Goal: Information Seeking & Learning: Learn about a topic

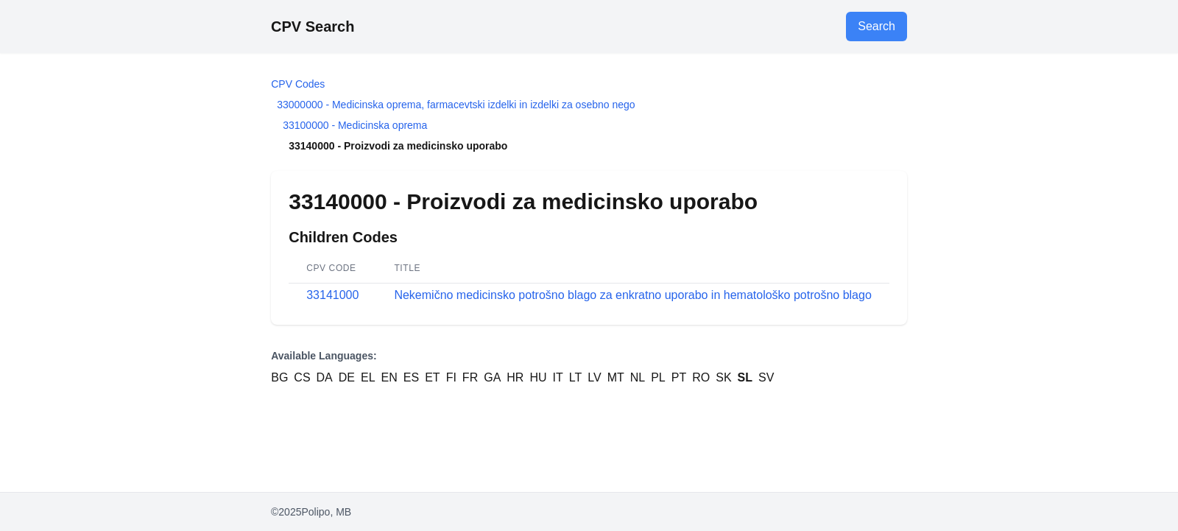
click at [741, 378] on link "SL" at bounding box center [745, 378] width 15 height 18
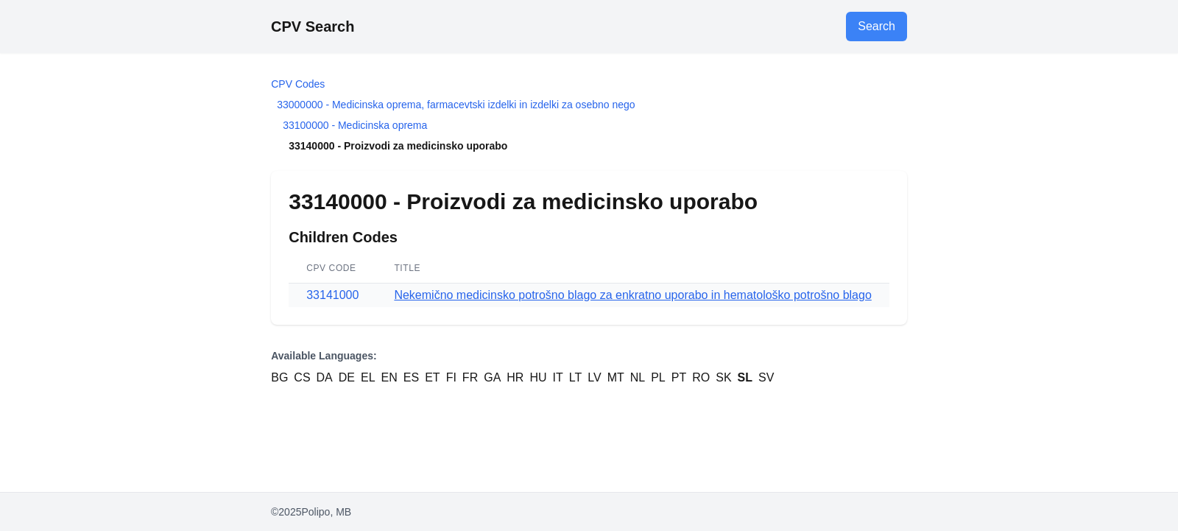
click at [724, 293] on link "Nekemično medicinsko potrošno blago za enkratno uporabo in hematološko potrošno…" at bounding box center [632, 295] width 477 height 13
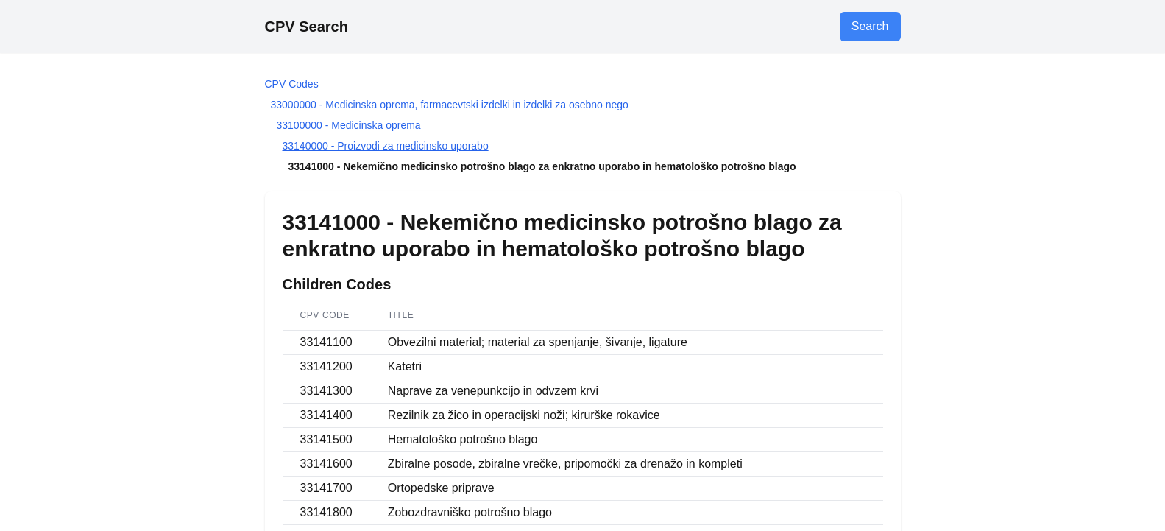
click at [373, 144] on link "33140000 - Proizvodi za medicinsko uporabo" at bounding box center [386, 146] width 206 height 12
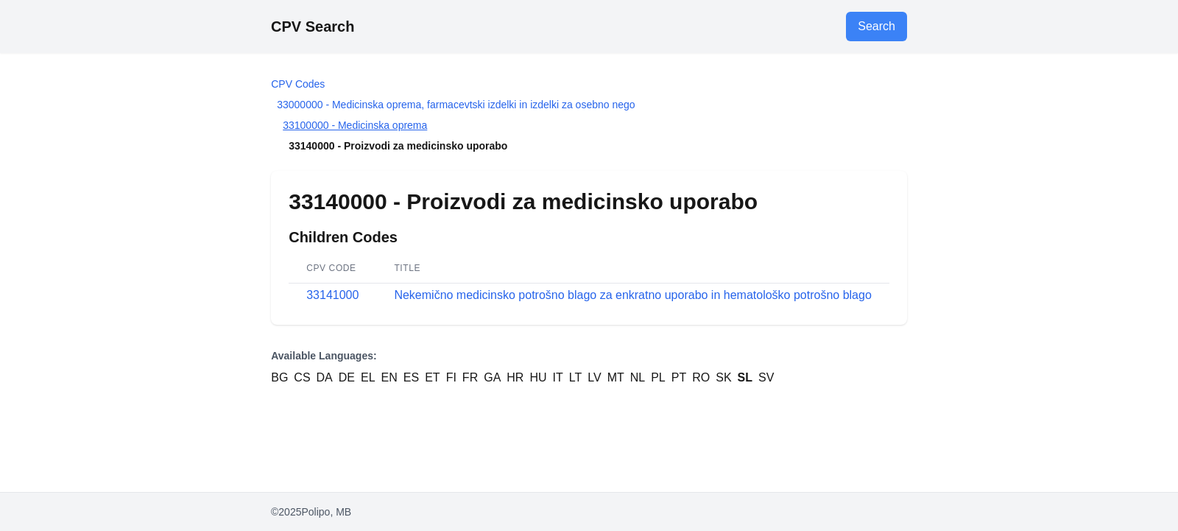
click at [381, 126] on link "33100000 - Medicinska oprema" at bounding box center [355, 125] width 144 height 12
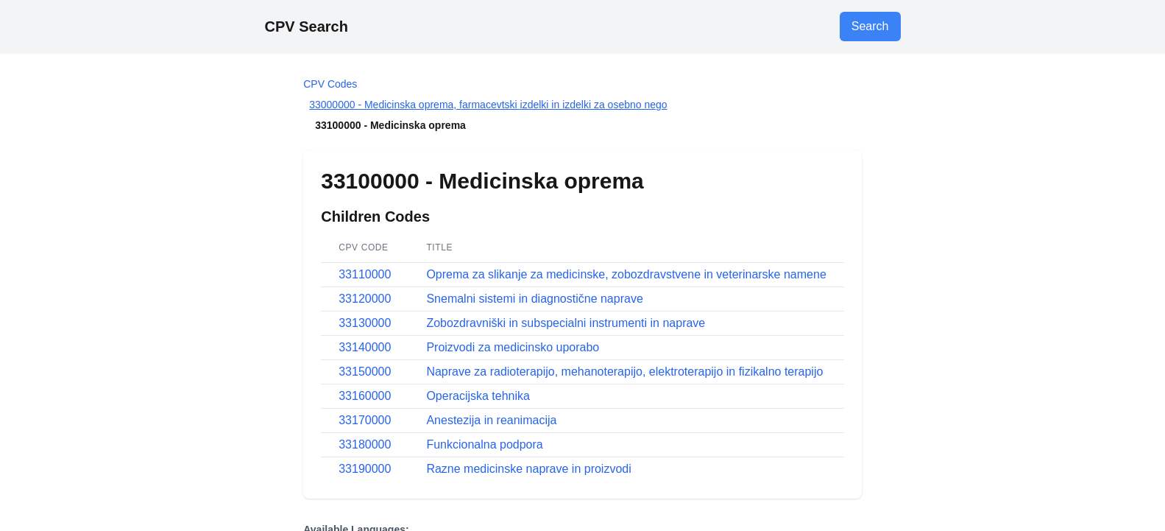
click at [392, 104] on link "33000000 - Medicinska oprema, farmacevtski izdelki in izdelki za osebno nego" at bounding box center [488, 105] width 358 height 12
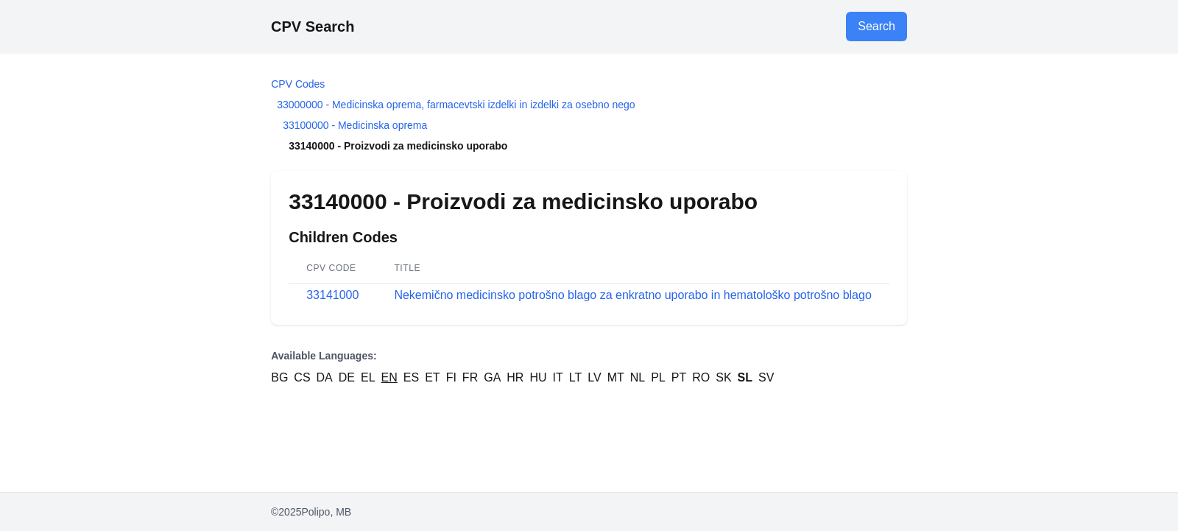
click at [392, 378] on link "EN" at bounding box center [389, 378] width 16 height 18
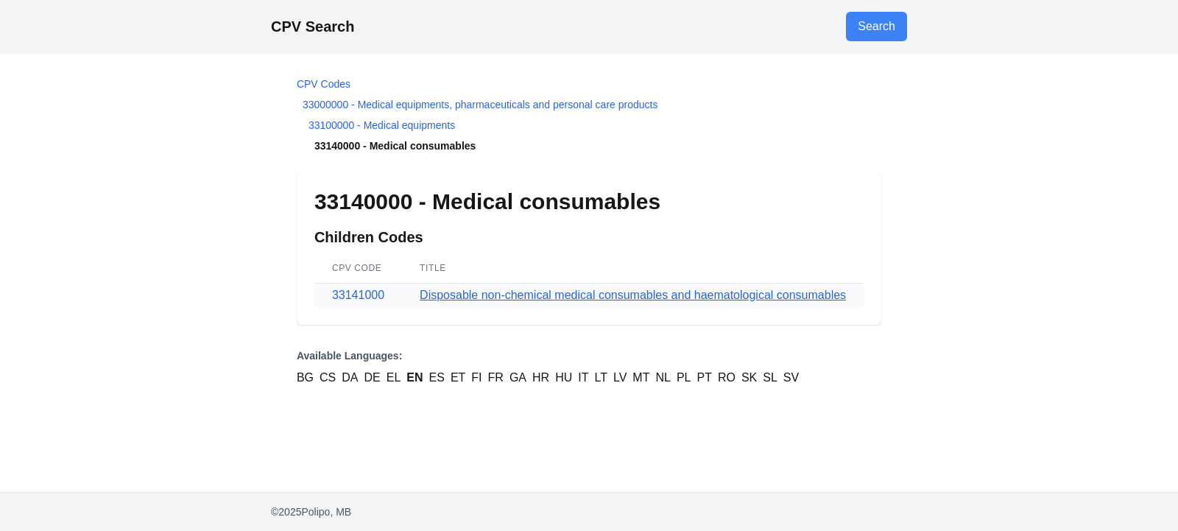
click at [802, 295] on link "Disposable non-chemical medical consumables and haematological consumables" at bounding box center [633, 295] width 426 height 13
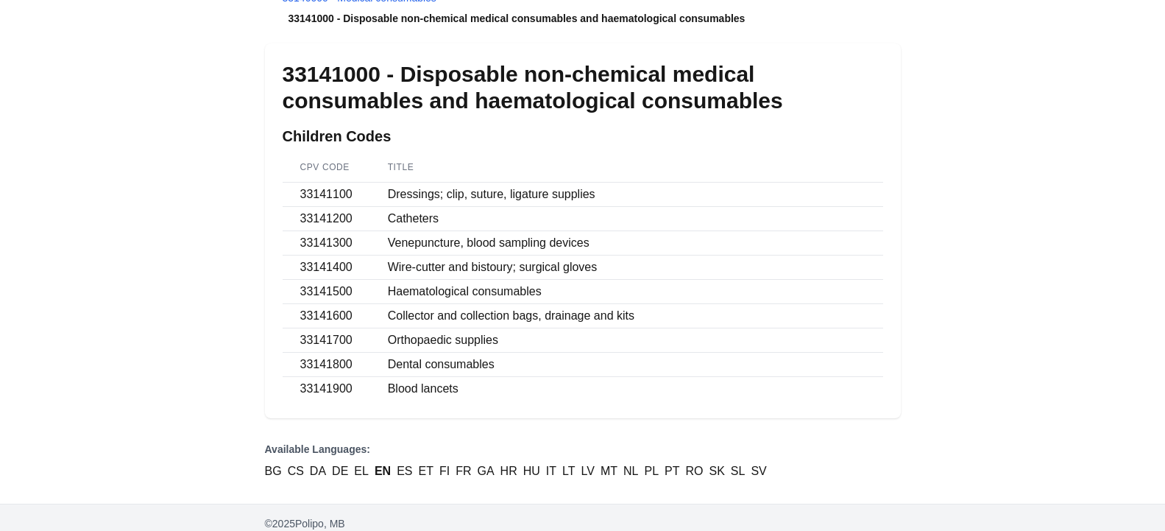
scroll to position [160, 0]
